Goal: Transaction & Acquisition: Purchase product/service

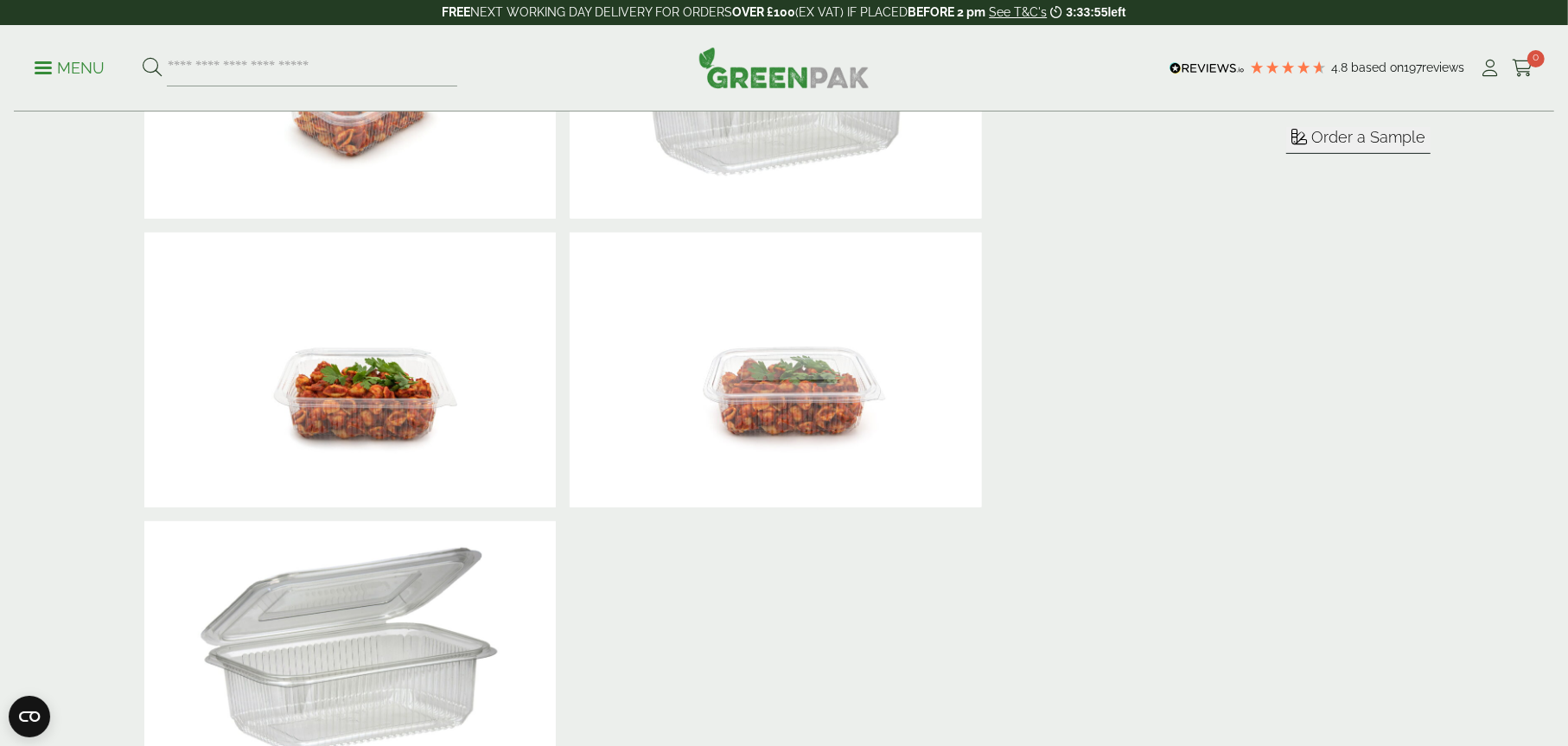
scroll to position [692, 0]
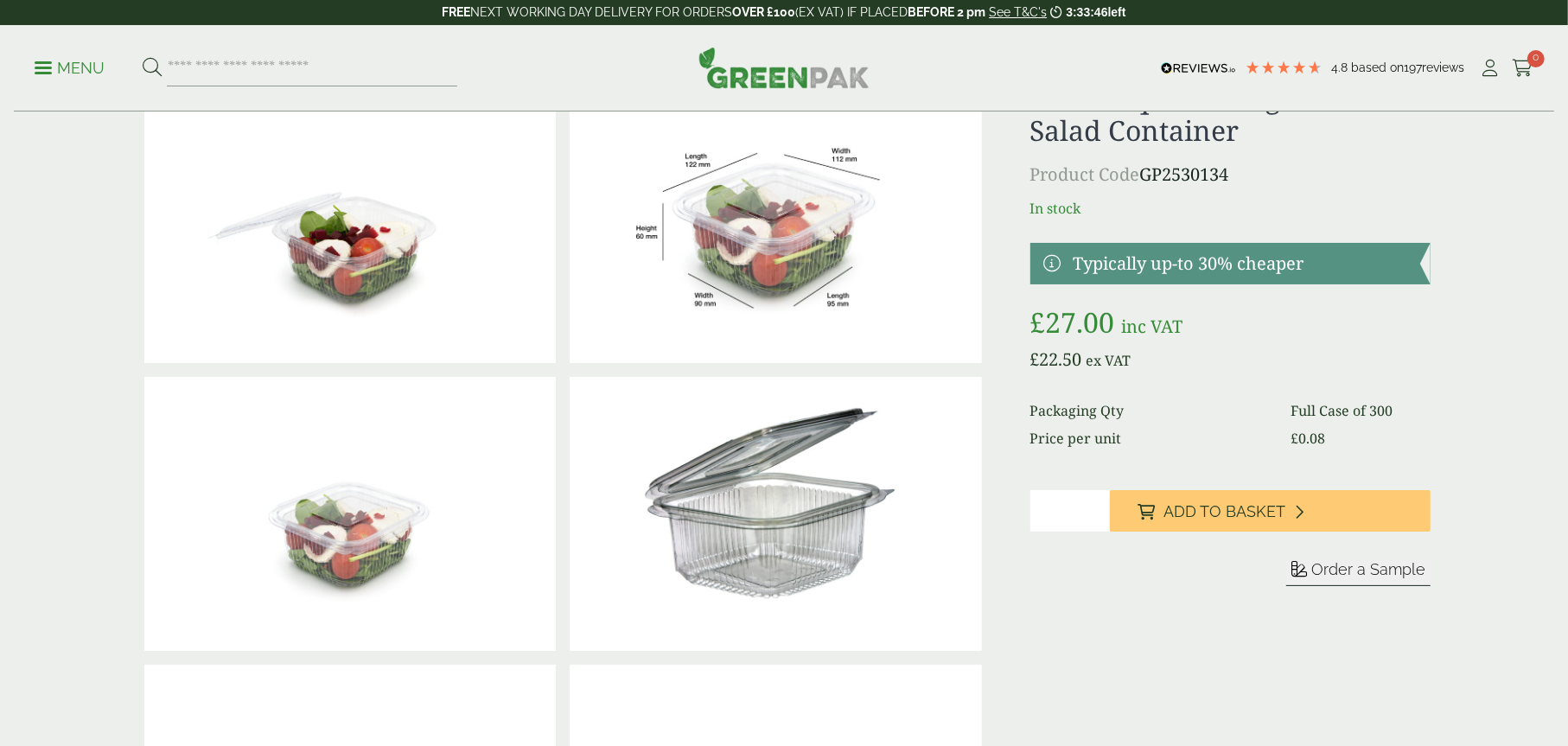
scroll to position [86, 0]
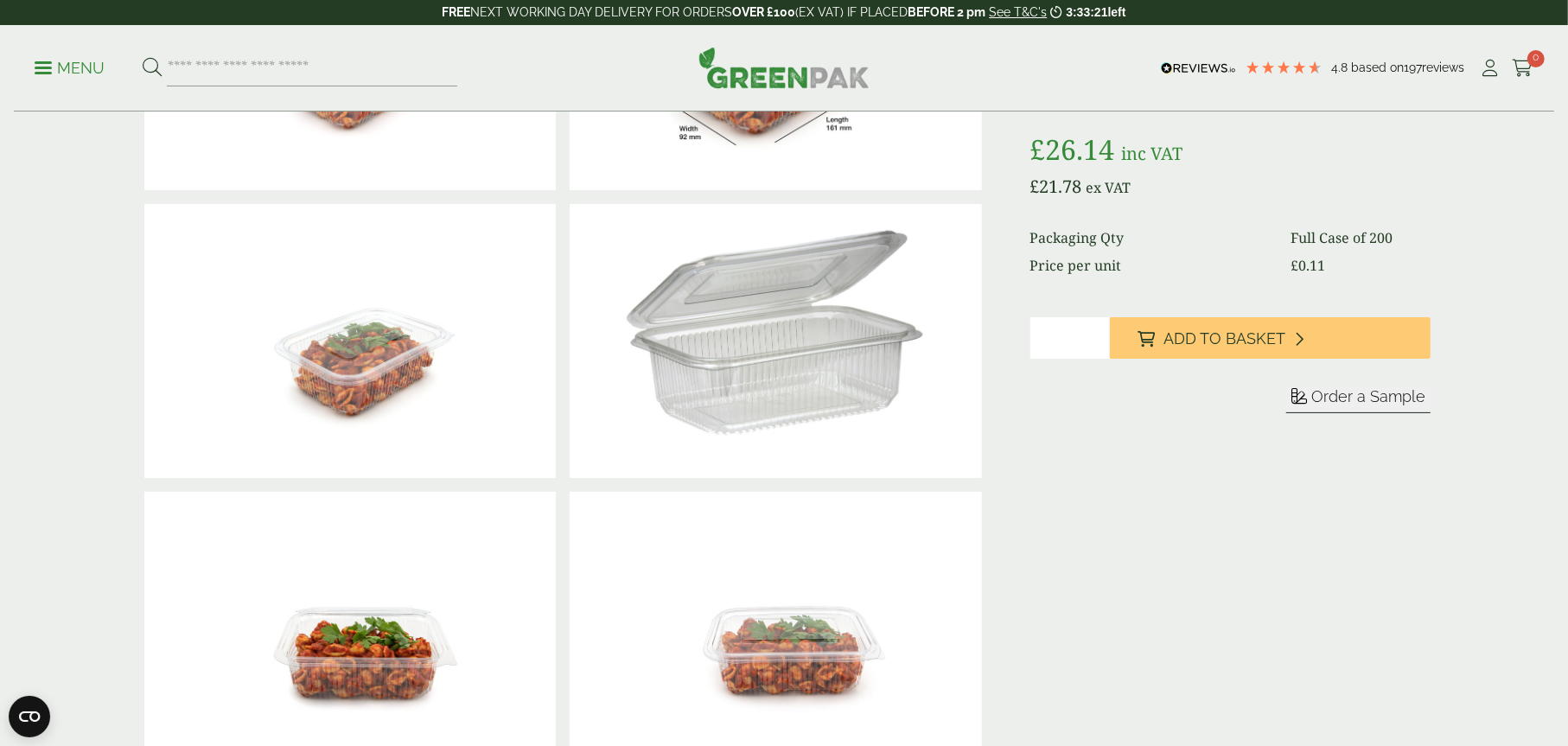
scroll to position [173, 0]
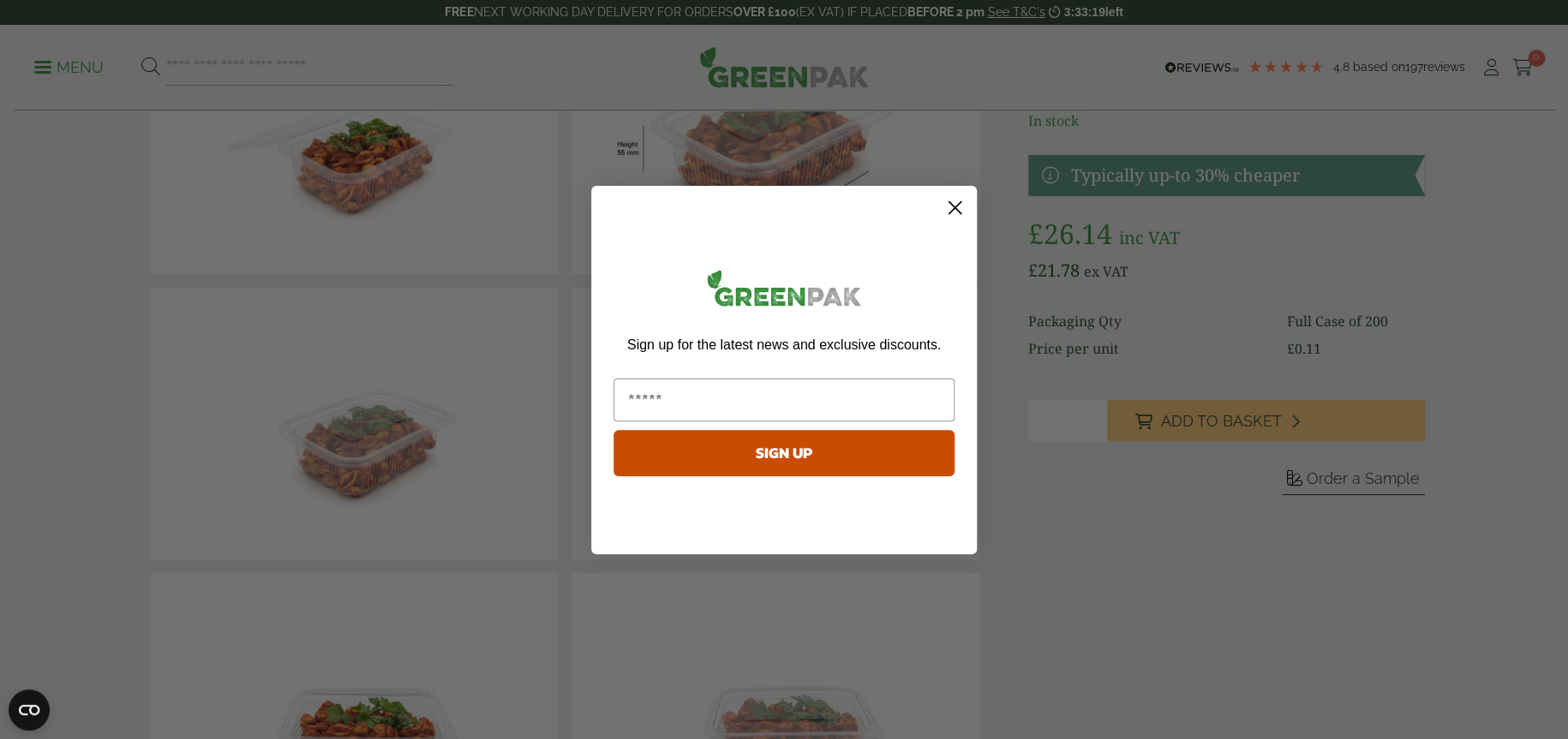
click at [957, 200] on circle "Close dialog" at bounding box center [955, 207] width 28 height 28
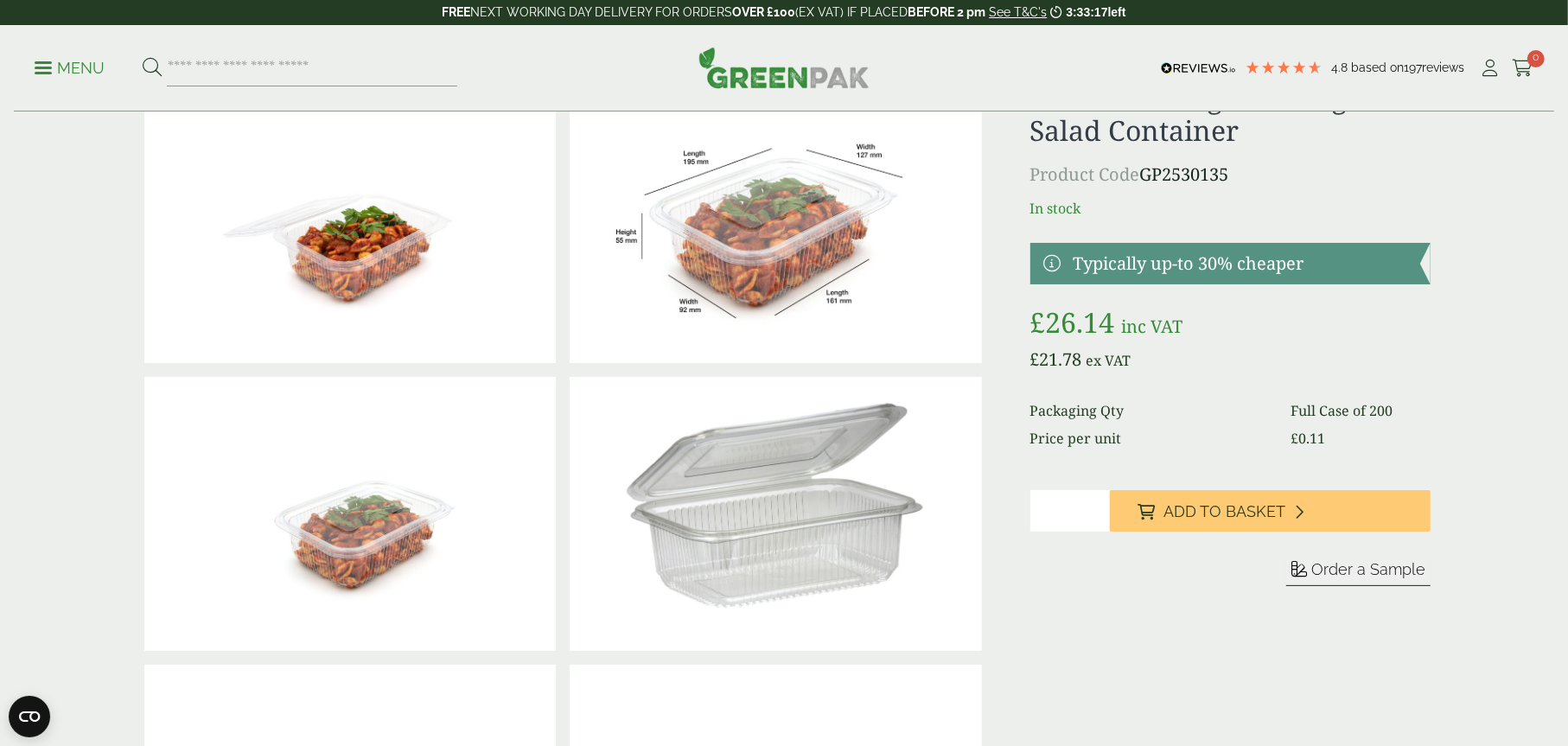
scroll to position [0, 0]
